Goal: Navigation & Orientation: Go to known website

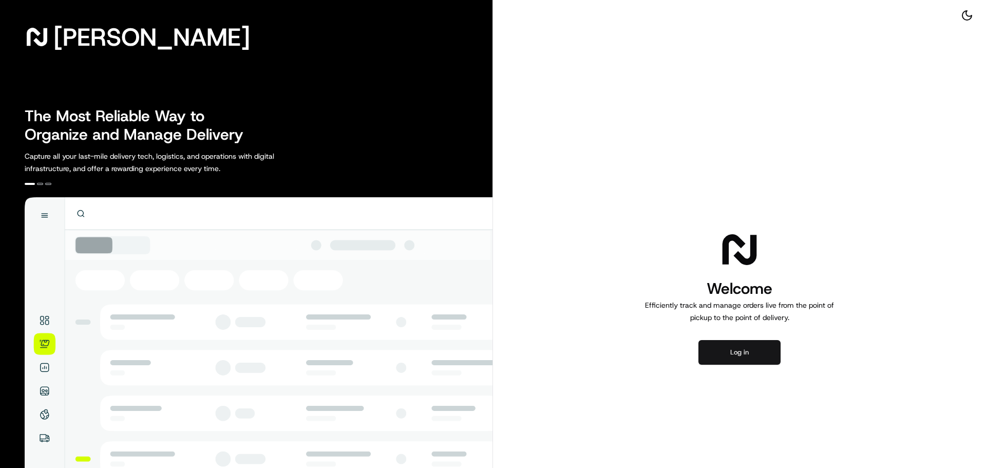
click at [753, 348] on button "Log in" at bounding box center [740, 352] width 82 height 25
